Goal: Communication & Community: Answer question/provide support

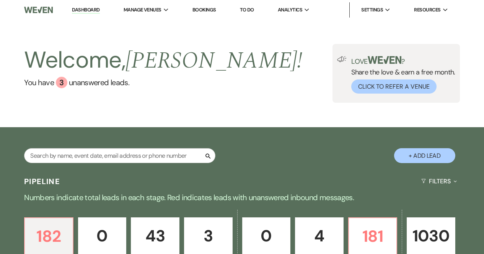
click at [0, 0] on li "[PERSON_NAME] Pines Events" at bounding box center [0, 0] width 0 height 0
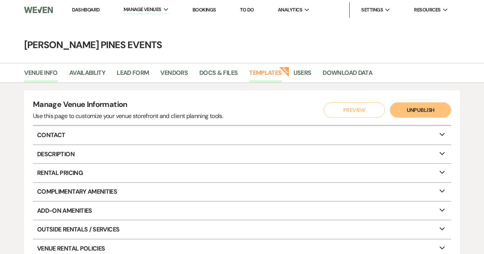
click at [265, 77] on link "Templates" at bounding box center [265, 75] width 32 height 15
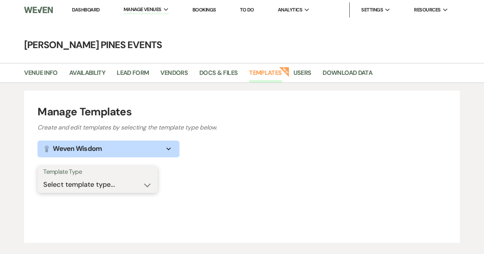
click at [112, 183] on select "Select template type... Task List Message Templates Payment Plan Inventory Item…" at bounding box center [97, 184] width 109 height 15
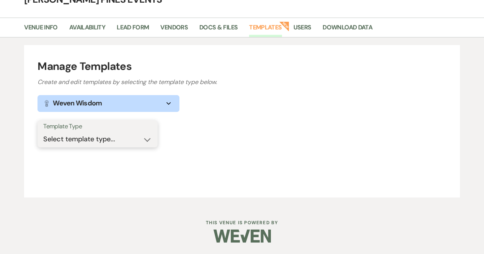
scroll to position [45, 0]
click at [109, 145] on select "Select template type... Task List Message Templates Payment Plan Inventory Item…" at bounding box center [97, 139] width 109 height 15
select select "Message Templates"
click at [43, 132] on select "Select template type... Task List Message Templates Payment Plan Inventory Item…" at bounding box center [97, 139] width 109 height 15
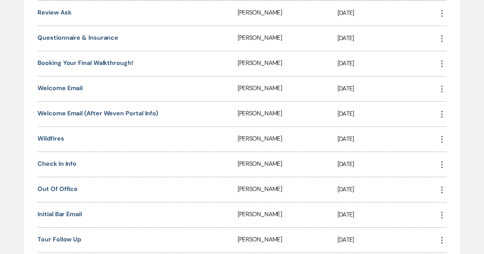
scroll to position [322, 0]
click at [120, 114] on link "Welcome Email (after weven portal info)" at bounding box center [97, 113] width 120 height 8
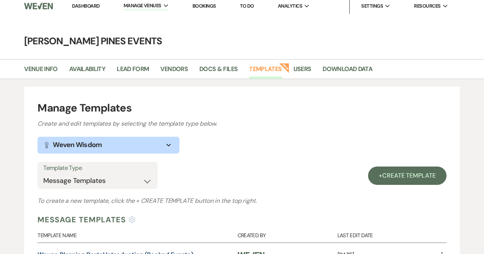
scroll to position [0, 0]
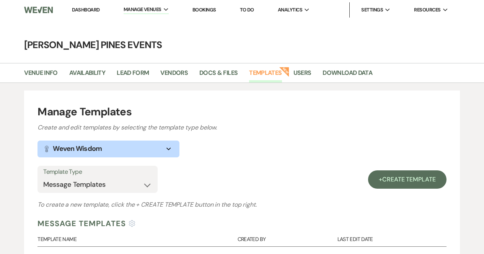
click at [89, 7] on link "Dashboard" at bounding box center [86, 9] width 28 height 6
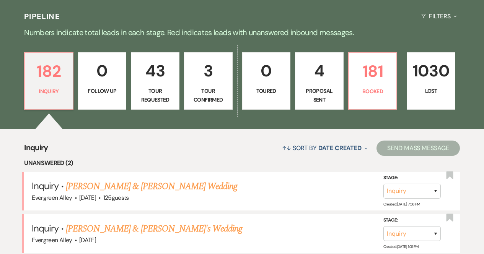
scroll to position [167, 0]
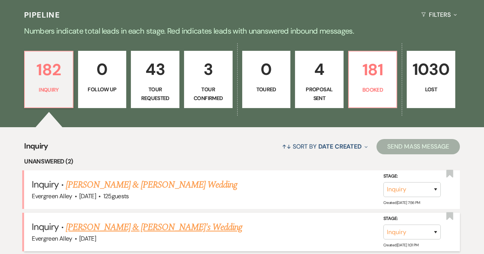
click at [93, 230] on link "[PERSON_NAME] & [PERSON_NAME]'s Wedding" at bounding box center [154, 228] width 177 height 14
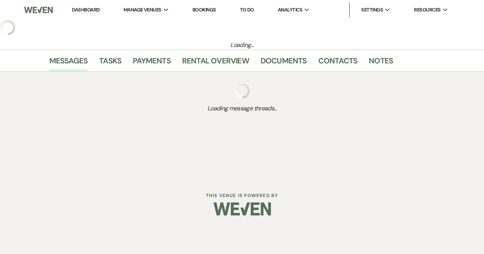
select select "5"
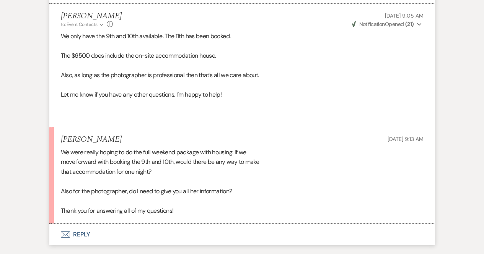
scroll to position [2303, 0]
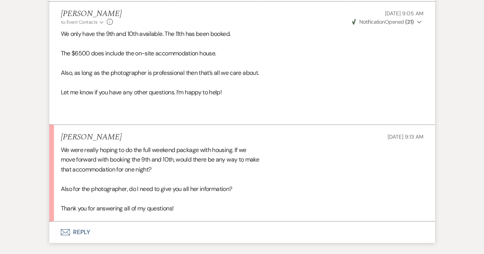
click at [85, 237] on button "Envelope Reply" at bounding box center [241, 232] width 385 height 21
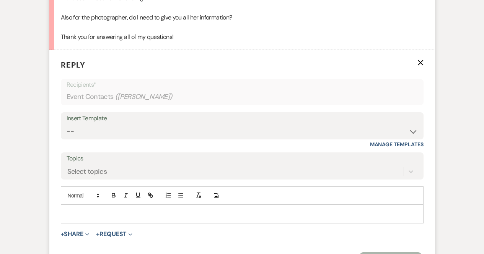
scroll to position [2477, 0]
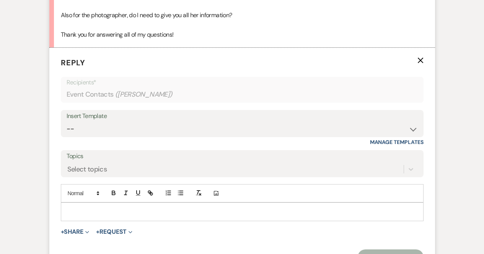
click at [86, 218] on div at bounding box center [242, 212] width 362 height 18
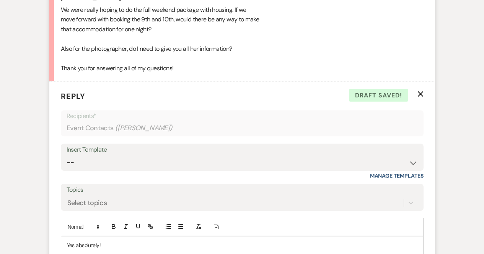
scroll to position [2443, 0]
click at [156, 248] on p "Yes absolutely! We could add the accomodation for one night" at bounding box center [242, 245] width 350 height 8
click at [232, 251] on div "Yes absolutely! We could add the accommodation for one night" at bounding box center [242, 245] width 362 height 18
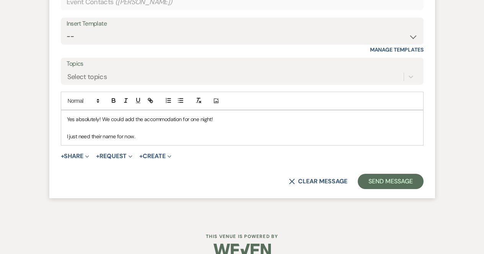
scroll to position [2570, 0]
click at [393, 177] on button "Send Message" at bounding box center [389, 181] width 65 height 15
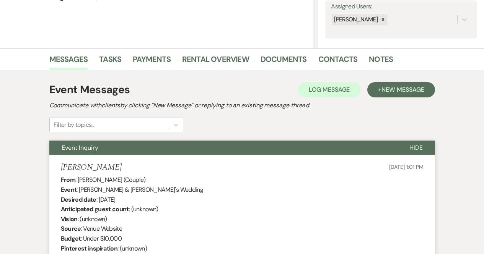
scroll to position [0, 0]
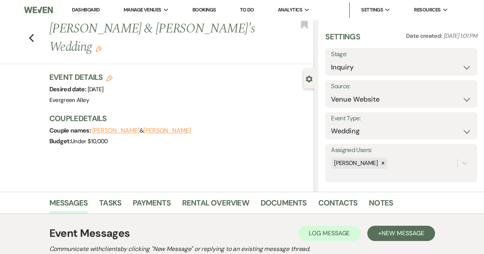
click at [77, 9] on link "Dashboard" at bounding box center [86, 9] width 28 height 7
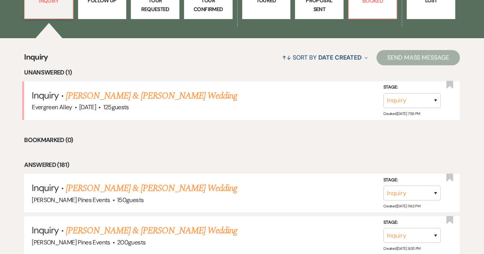
scroll to position [258, 0]
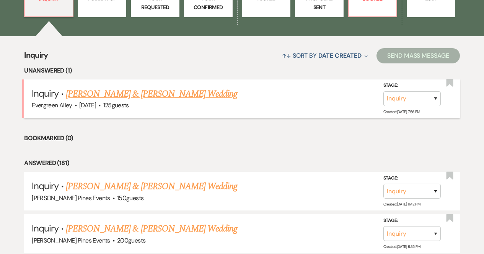
click at [159, 95] on link "[PERSON_NAME] & [PERSON_NAME] Wedding" at bounding box center [151, 94] width 171 height 14
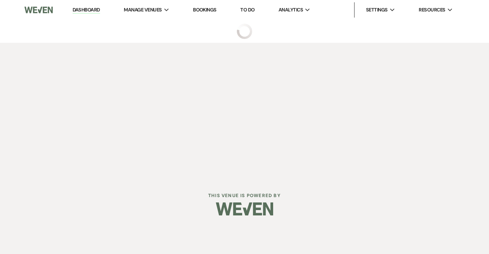
select select "5"
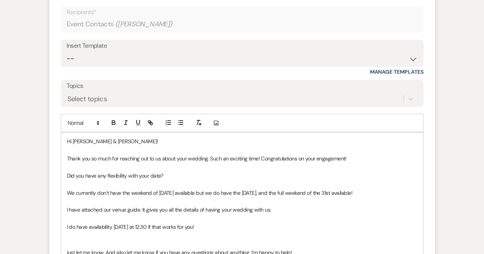
scroll to position [845, 0]
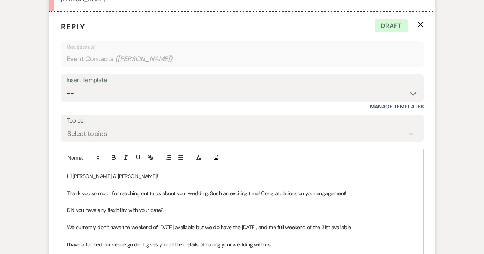
click at [421, 22] on icon "X" at bounding box center [420, 24] width 6 height 6
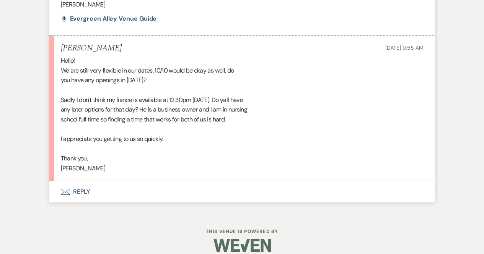
scroll to position [648, 0]
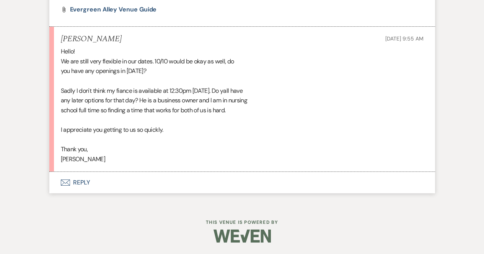
click at [101, 182] on button "Envelope Reply" at bounding box center [241, 182] width 385 height 21
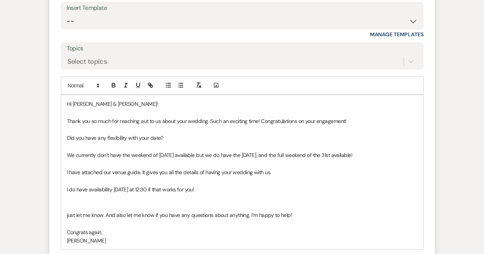
scroll to position [880, 0]
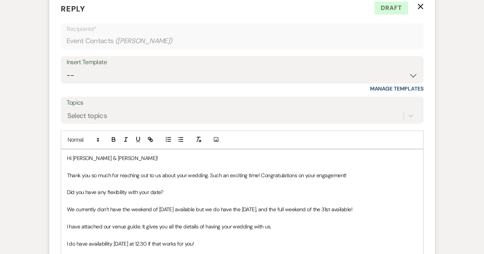
click at [421, 6] on icon "X" at bounding box center [420, 6] width 6 height 6
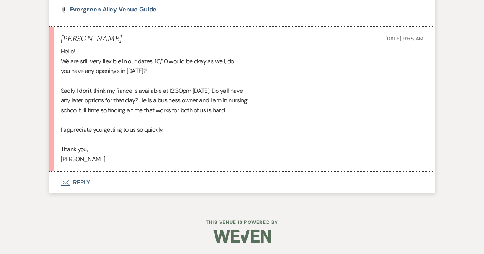
scroll to position [648, 0]
click at [96, 182] on button "Envelope Reply" at bounding box center [241, 182] width 385 height 21
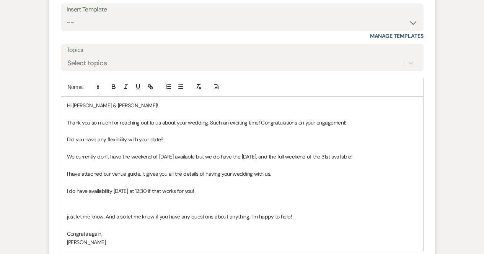
scroll to position [880, 0]
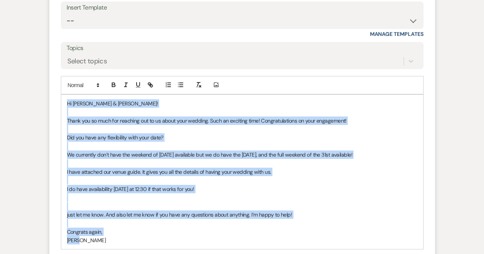
drag, startPoint x: 109, startPoint y: 242, endPoint x: 60, endPoint y: 94, distance: 156.3
click at [60, 94] on form "Reply X Draft Recipients* Event Contacts ( [PERSON_NAME] ) Insert Template -- W…" at bounding box center [241, 126] width 385 height 375
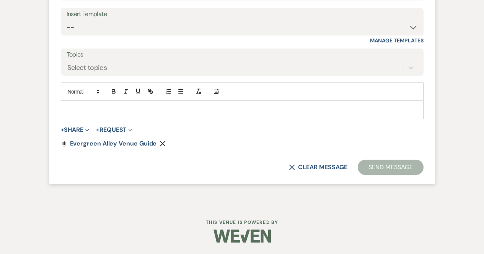
scroll to position [874, 0]
click at [164, 143] on icon "Remove" at bounding box center [162, 144] width 6 height 6
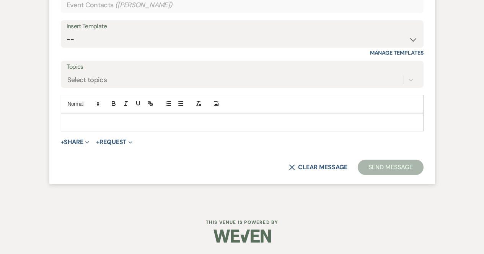
click at [106, 119] on p at bounding box center [242, 122] width 350 height 8
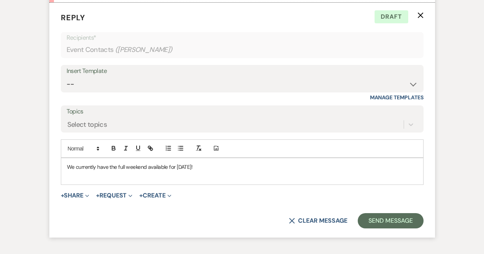
scroll to position [819, 0]
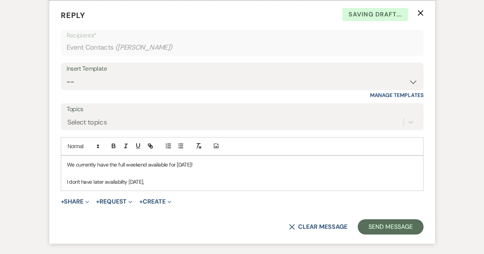
click at [115, 182] on p "I don't have later availabilty [DATE]," at bounding box center [242, 182] width 350 height 8
click at [176, 184] on p "I don't have later availability [DATE]," at bounding box center [242, 182] width 350 height 8
click at [230, 182] on p "I don't have later availability [DATE], but I have availability for [DATE]!" at bounding box center [242, 182] width 350 height 8
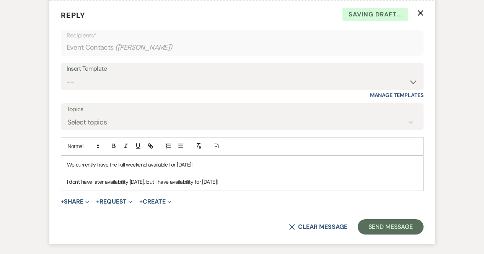
click at [276, 183] on p "I don't have later availability [DATE], but I have availability for [DATE]!" at bounding box center [242, 182] width 350 height 8
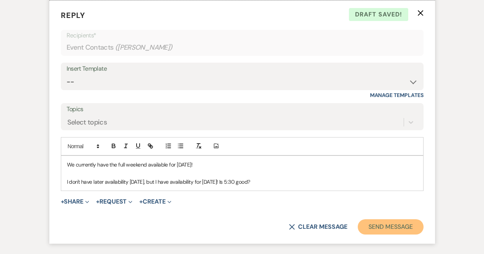
click at [384, 227] on button "Send Message" at bounding box center [389, 226] width 65 height 15
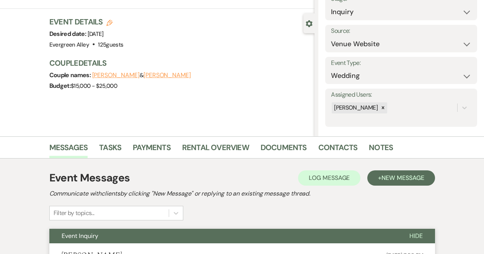
scroll to position [0, 0]
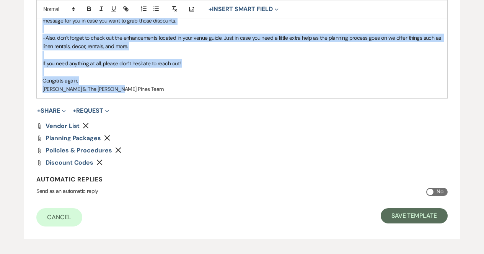
scroll to position [472, 0]
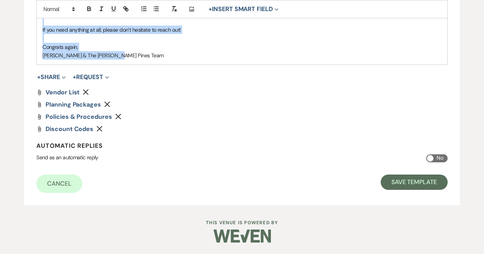
drag, startPoint x: 41, startPoint y: 54, endPoint x: 259, endPoint y: 49, distance: 218.0
click at [134, 50] on p "Congrats again," at bounding box center [241, 47] width 399 height 8
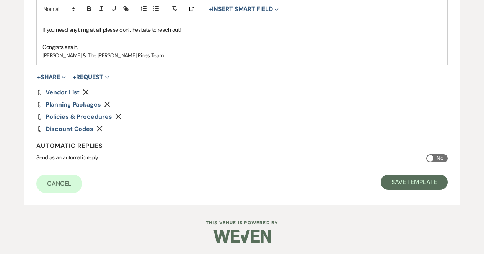
click at [55, 44] on span "Congrats again," at bounding box center [60, 47] width 36 height 7
click at [49, 39] on p at bounding box center [241, 38] width 399 height 8
click at [123, 55] on p "Sarah & The Parker Pines Team" at bounding box center [241, 55] width 399 height 8
drag, startPoint x: 98, startPoint y: 60, endPoint x: 40, endPoint y: 21, distance: 70.5
drag, startPoint x: 40, startPoint y: 21, endPoint x: 143, endPoint y: 57, distance: 109.7
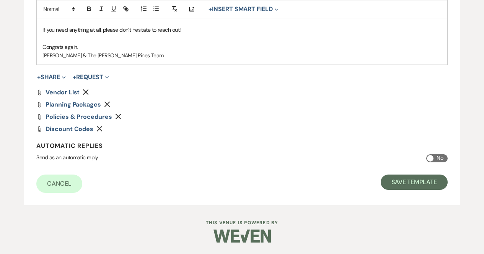
click at [143, 57] on p "Sarah & The Parker Pines Team" at bounding box center [241, 55] width 399 height 8
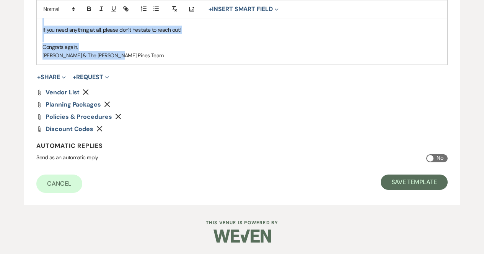
drag, startPoint x: 40, startPoint y: 163, endPoint x: 263, endPoint y: 55, distance: 248.1
copy div "Congratulations! You have officially started the wedding planning process! I ju…"
click at [63, 92] on span "Vendor List" at bounding box center [62, 92] width 34 height 8
click at [85, 104] on span "Planning Packages" at bounding box center [72, 105] width 55 height 8
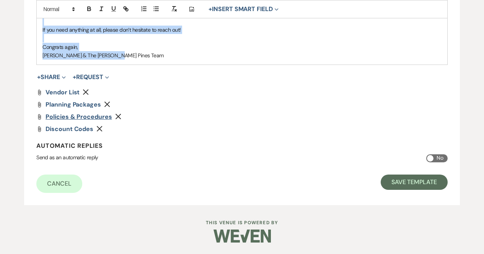
click at [88, 119] on span "Policies & Procedures" at bounding box center [78, 117] width 66 height 8
click at [74, 130] on span "Discount Codes" at bounding box center [69, 129] width 48 height 8
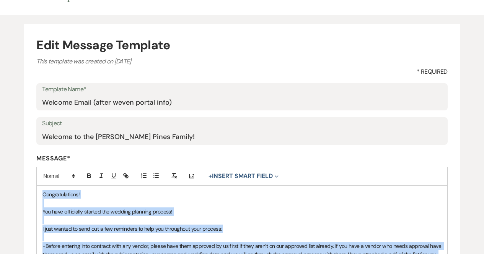
scroll to position [0, 0]
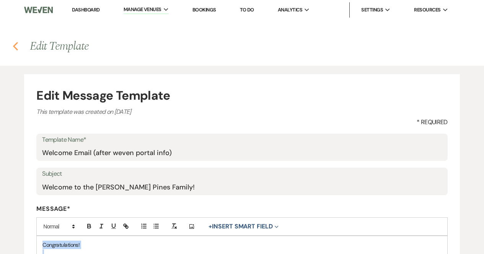
click at [17, 41] on button "Previous" at bounding box center [16, 46] width 6 height 10
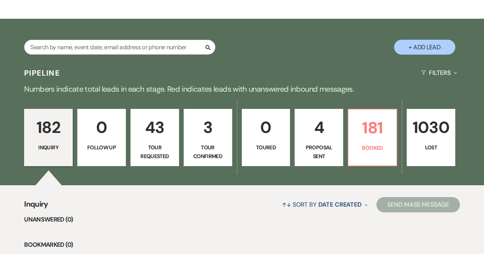
scroll to position [109, 0]
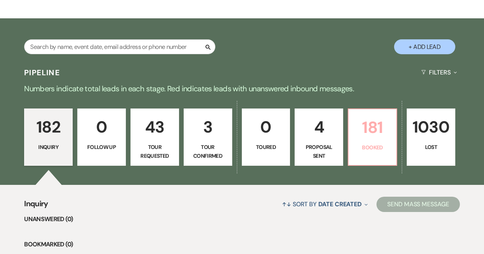
click at [370, 135] on p "181" at bounding box center [372, 128] width 39 height 26
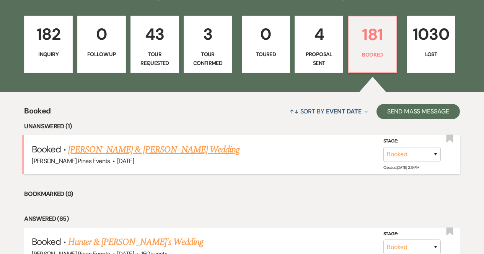
scroll to position [202, 0]
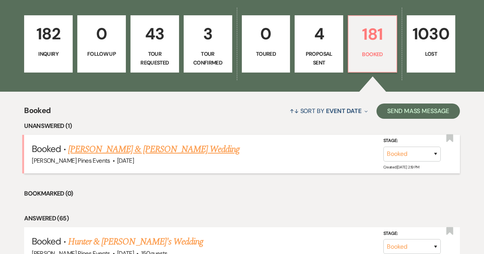
click at [168, 152] on link "Courtney Cribb & Anthony Ward's Wedding" at bounding box center [153, 150] width 171 height 14
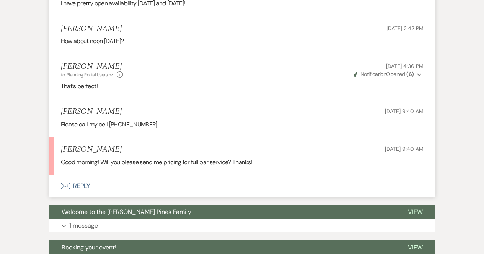
scroll to position [638, 0]
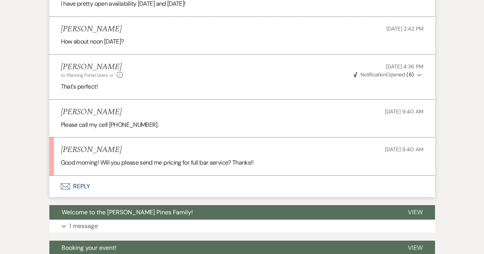
click at [71, 177] on button "Envelope Reply" at bounding box center [241, 186] width 385 height 21
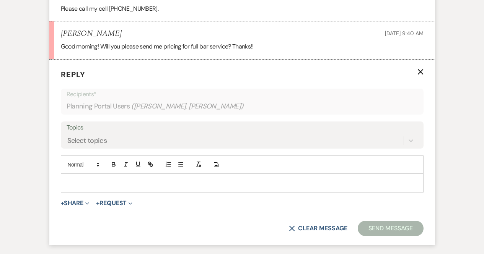
scroll to position [755, 0]
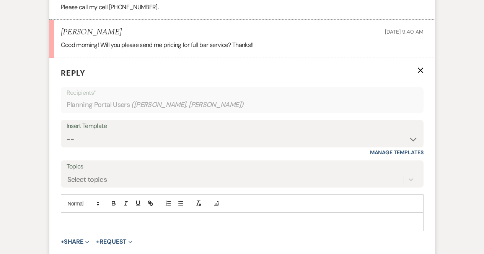
click at [89, 218] on p at bounding box center [242, 222] width 350 height 8
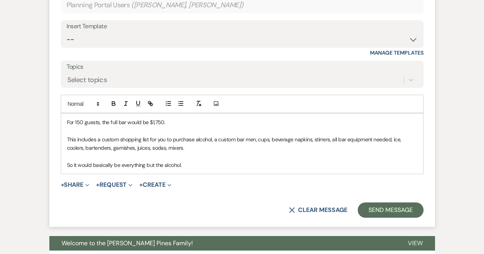
scroll to position [856, 0]
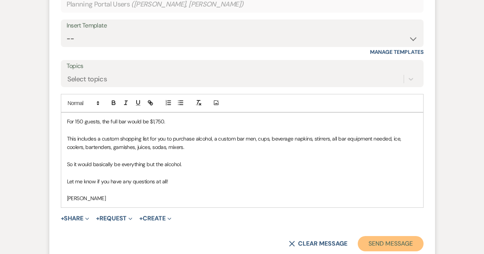
click at [393, 236] on button "Send Message" at bounding box center [389, 243] width 65 height 15
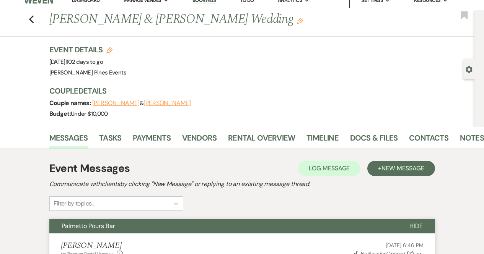
scroll to position [0, 0]
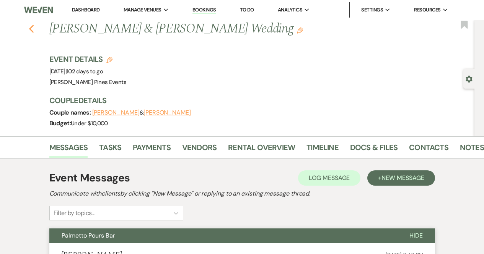
click at [32, 32] on icon "Previous" at bounding box center [32, 28] width 6 height 9
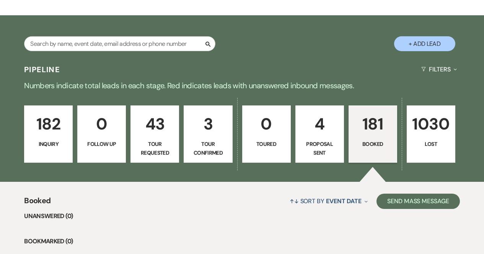
scroll to position [112, 0]
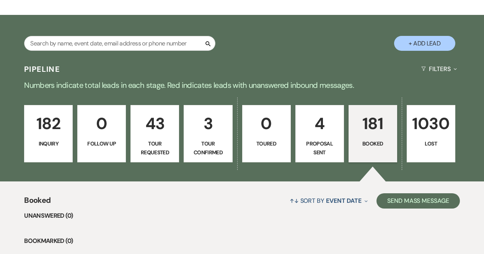
click at [41, 147] on p "Inquiry" at bounding box center [48, 144] width 39 height 8
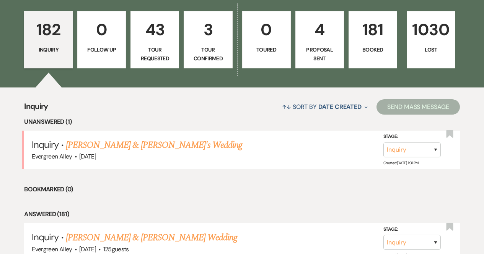
scroll to position [208, 0]
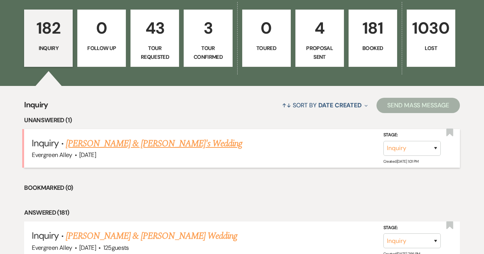
click at [106, 149] on link "[PERSON_NAME] & [PERSON_NAME]'s Wedding" at bounding box center [154, 144] width 177 height 14
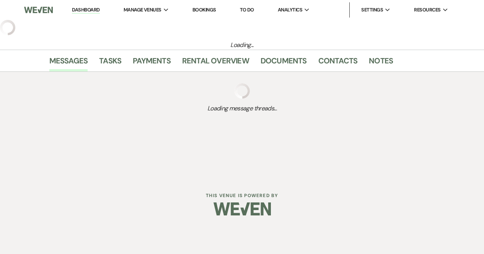
select select "5"
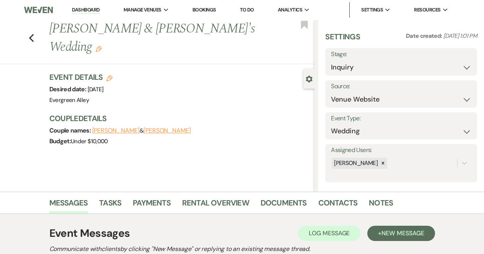
click at [106, 149] on div "Previous Zach & Lena's Wedding Edit Bookmark Gear Settings Settings Date create…" at bounding box center [157, 106] width 314 height 172
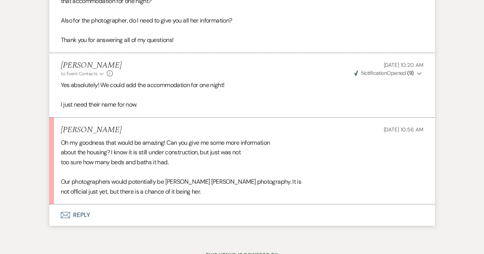
scroll to position [2504, 0]
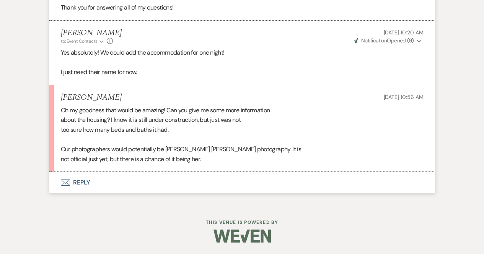
click at [95, 179] on button "Envelope Reply" at bounding box center [241, 182] width 385 height 21
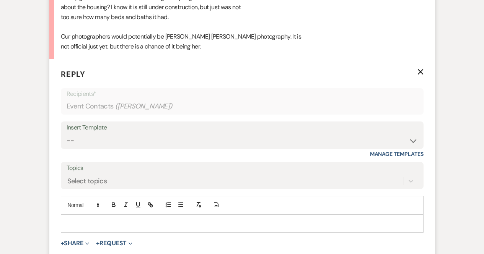
scroll to position [2617, 0]
click at [113, 225] on p at bounding box center [242, 223] width 350 height 8
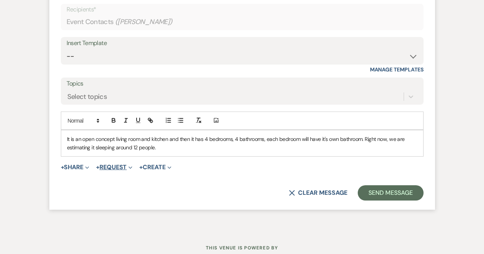
scroll to position [2703, 0]
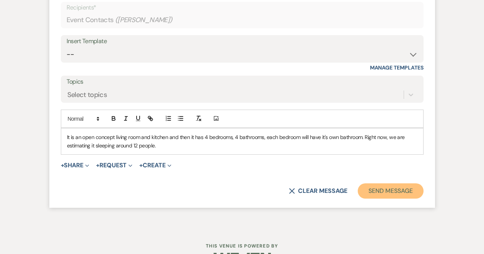
click at [373, 195] on button "Send Message" at bounding box center [389, 191] width 65 height 15
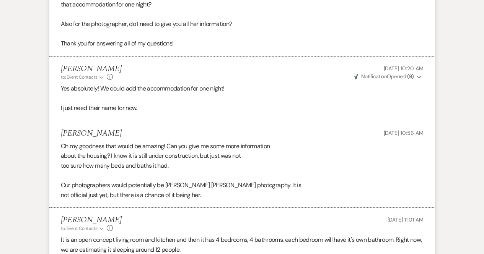
scroll to position [2469, 0]
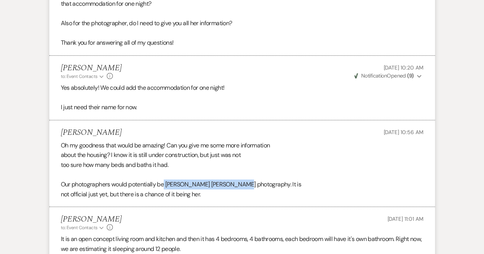
drag, startPoint x: 164, startPoint y: 185, endPoint x: 233, endPoint y: 187, distance: 69.2
click at [233, 187] on div "Oh my goodness that would be amazing! Can you give me some more information abo…" at bounding box center [242, 170] width 362 height 59
copy div "Ella Elizabeth photography"
click at [278, 167] on div "Oh my goodness that would be amazing! Can you give me some more information abo…" at bounding box center [242, 170] width 362 height 59
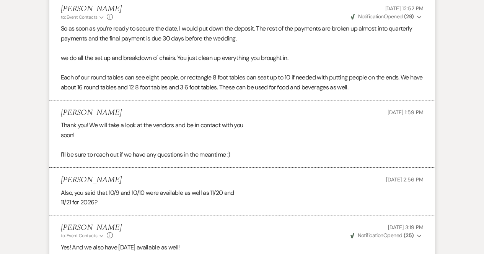
scroll to position [1864, 0]
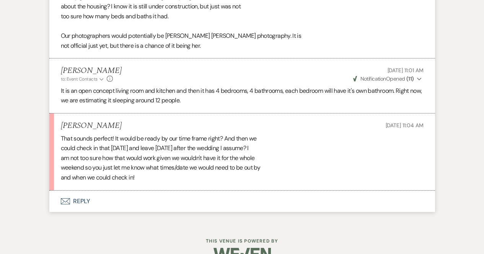
scroll to position [2619, 0]
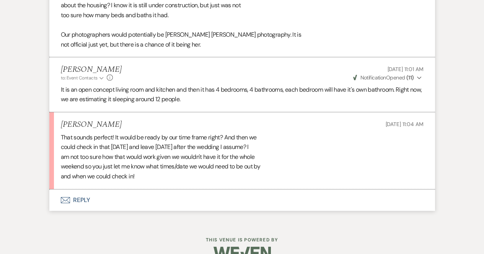
click at [157, 200] on button "Envelope Reply" at bounding box center [241, 200] width 385 height 21
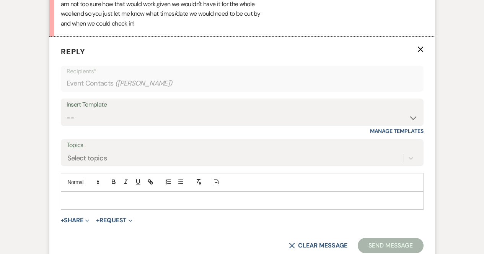
scroll to position [2772, 0]
click at [138, 203] on p at bounding box center [242, 200] width 350 height 8
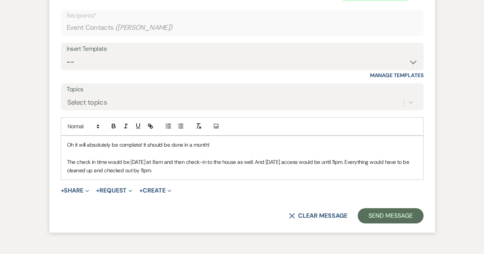
scroll to position [2828, 0]
click at [375, 219] on button "Send Message" at bounding box center [389, 215] width 65 height 15
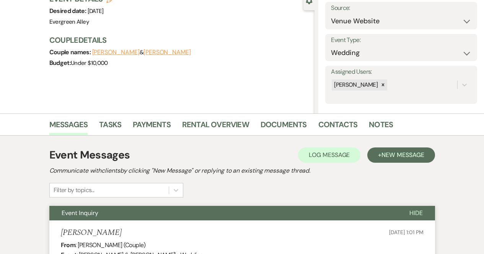
scroll to position [0, 0]
